Goal: Information Seeking & Learning: Check status

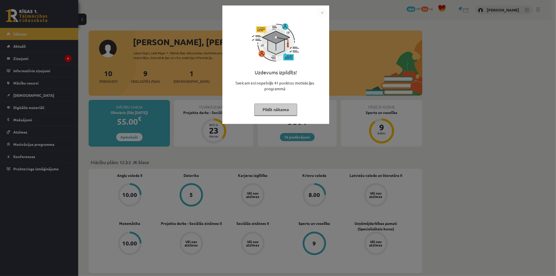
click at [255, 120] on div "Uzdevums izpildīts! Sveicam esi nopelnījis 41 punktus motivācijas programmā Pil…" at bounding box center [275, 68] width 101 height 104
click at [263, 119] on div "Uzdevums izpildīts! Sveicam esi nopelnījis 41 punktus motivācijas programmā Pil…" at bounding box center [275, 68] width 101 height 104
click at [269, 116] on div "Uzdevums izpildīts! Sveicam esi nopelnījis 41 punktus motivācijas programmā Pil…" at bounding box center [275, 68] width 101 height 104
click at [275, 111] on button "Pildīt nākamo" at bounding box center [275, 109] width 43 height 12
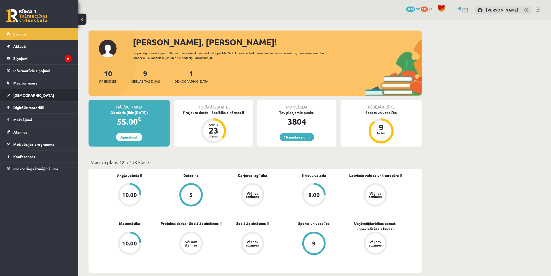
click at [24, 98] on link "[DEMOGRAPHIC_DATA]" at bounding box center [39, 95] width 65 height 12
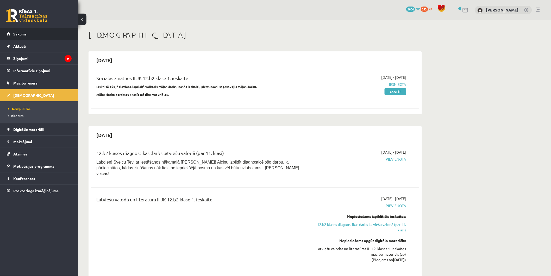
click at [38, 34] on link "Sākums" at bounding box center [39, 34] width 65 height 12
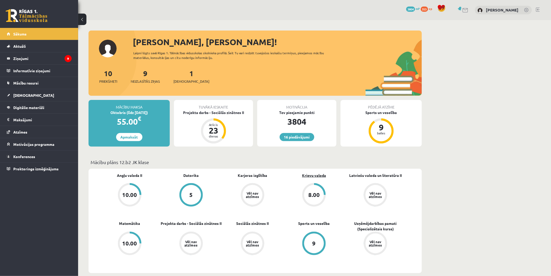
click at [320, 172] on link "Krievu valoda" at bounding box center [314, 174] width 24 height 5
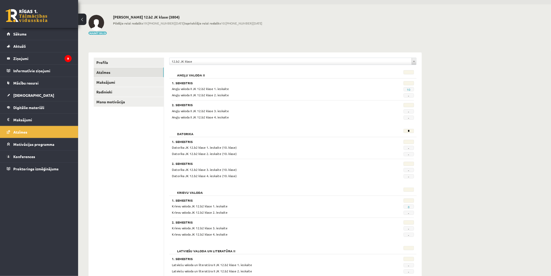
scroll to position [116, 0]
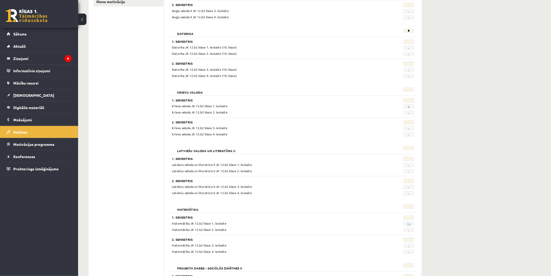
click at [410, 107] on span "8" at bounding box center [409, 106] width 10 height 4
click at [409, 107] on link "8" at bounding box center [409, 106] width 2 height 4
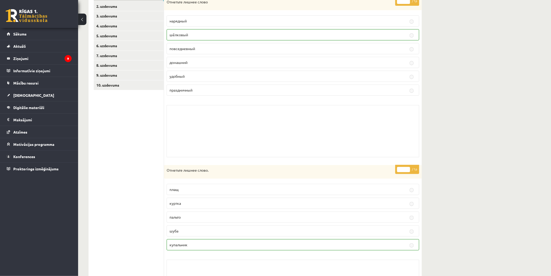
scroll to position [54, 0]
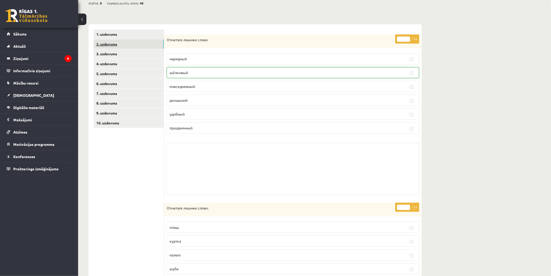
click at [135, 43] on link "2. uzdevums" at bounding box center [129, 44] width 70 height 10
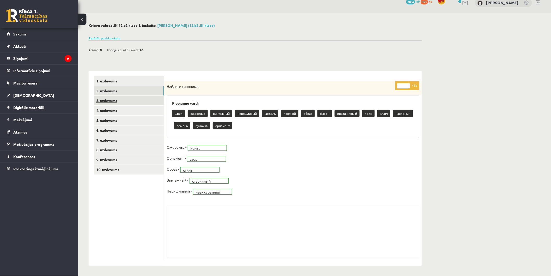
click at [111, 99] on link "3. uzdevums" at bounding box center [129, 101] width 70 height 10
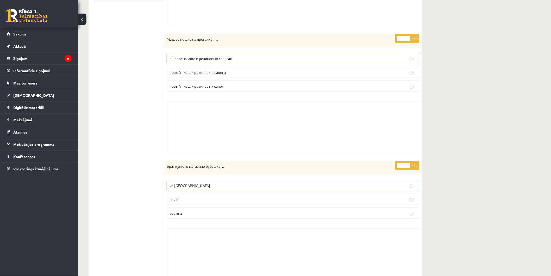
scroll to position [0, 0]
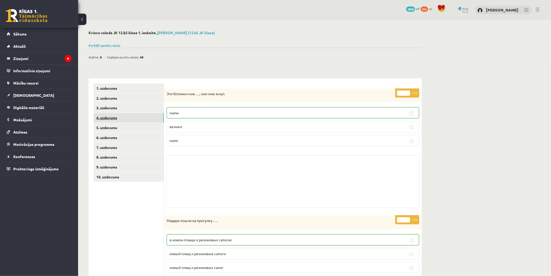
click at [121, 116] on link "4. uzdevums" at bounding box center [129, 118] width 70 height 10
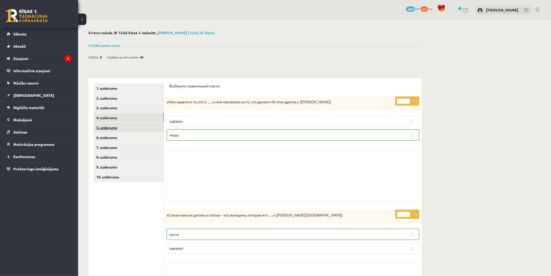
click at [122, 127] on link "5. uzdevums" at bounding box center [129, 128] width 70 height 10
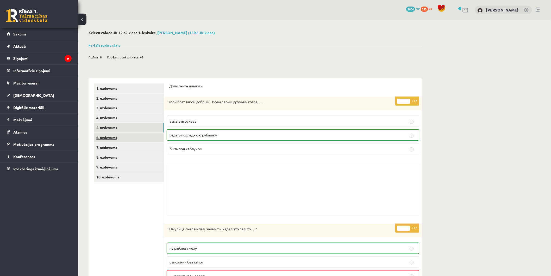
click at [123, 136] on link "6. uzdevums" at bounding box center [129, 138] width 70 height 10
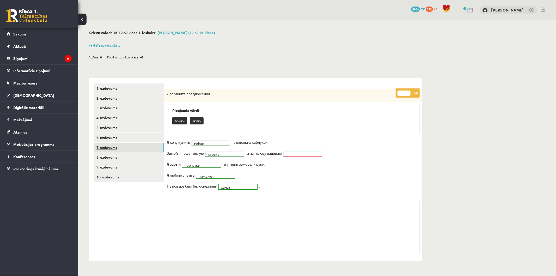
click at [131, 144] on link "7. uzdevums" at bounding box center [129, 147] width 70 height 10
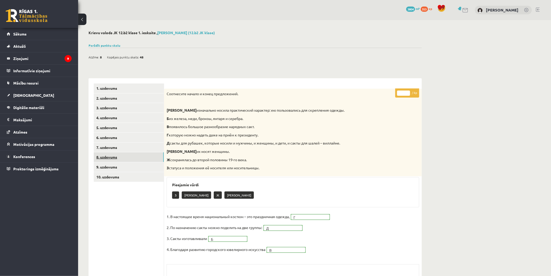
click at [131, 157] on link "8. uzdevums" at bounding box center [129, 157] width 70 height 10
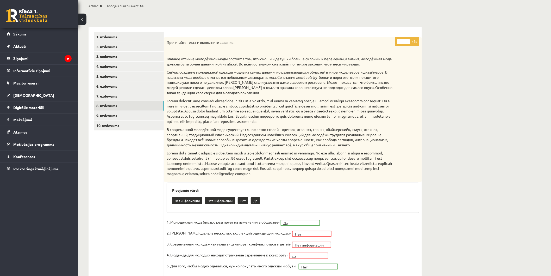
scroll to position [39, 0]
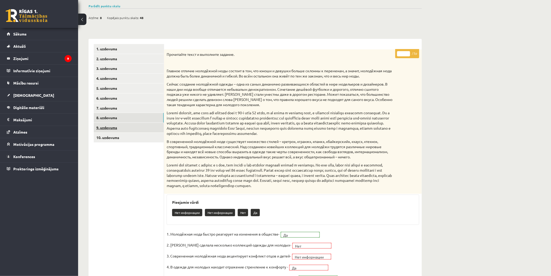
click at [135, 127] on link "9. uzdevums" at bounding box center [129, 128] width 70 height 10
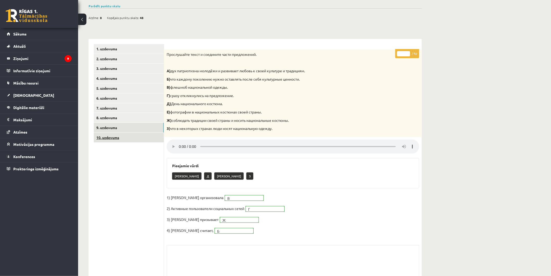
click at [133, 138] on link "10. uzdevums" at bounding box center [129, 138] width 70 height 10
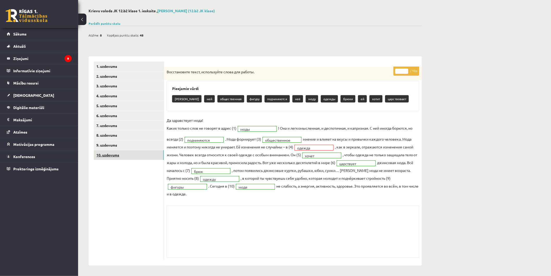
scroll to position [22, 0]
